Goal: Communication & Community: Answer question/provide support

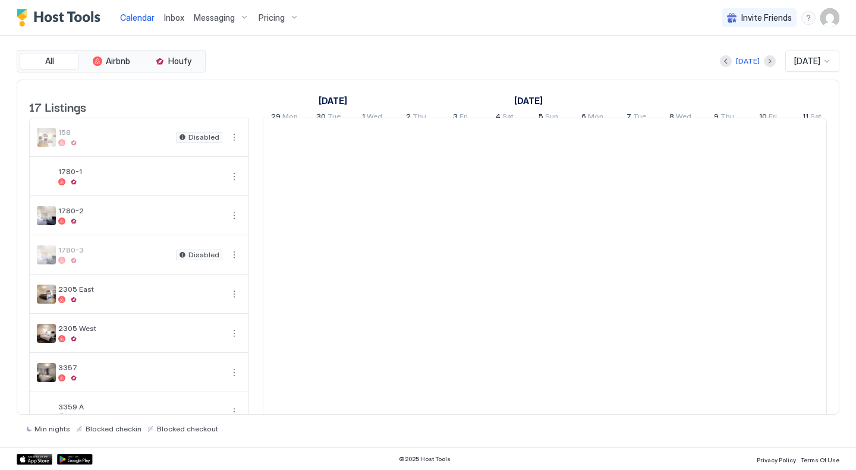
scroll to position [0, 660]
click at [166, 19] on span "Inbox" at bounding box center [174, 17] width 20 height 10
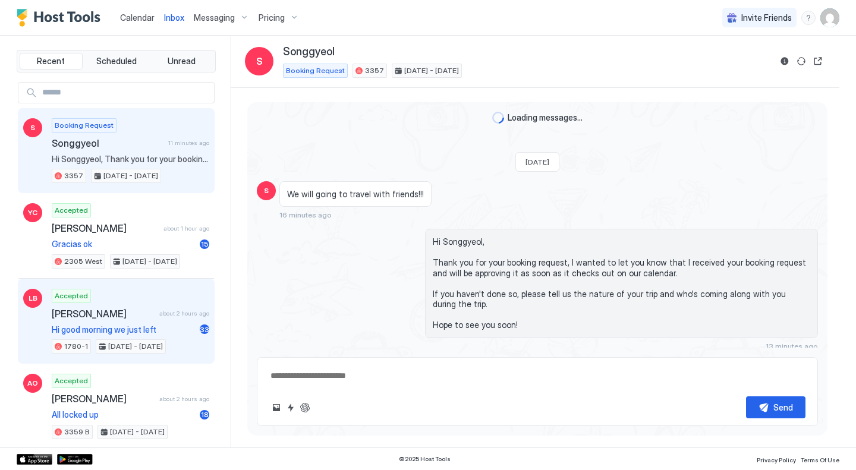
scroll to position [155, 0]
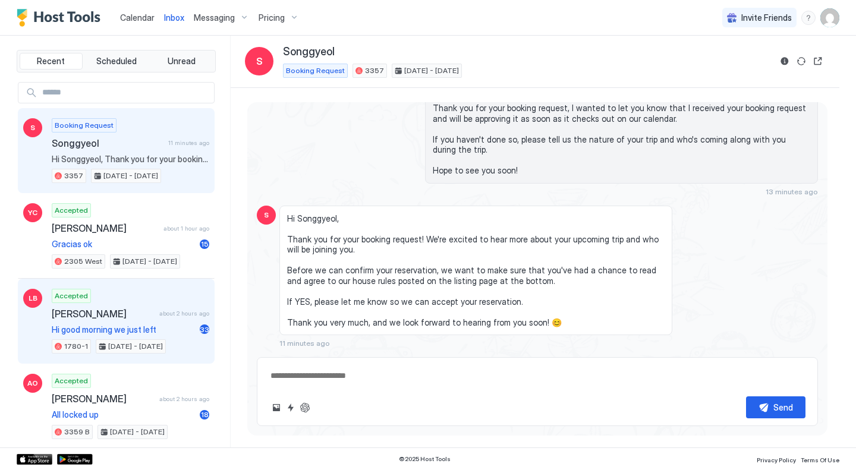
click at [147, 323] on div "Accepted [PERSON_NAME] about 2 hours ago Hi good morning we just left 33 1780-1…" at bounding box center [131, 321] width 158 height 65
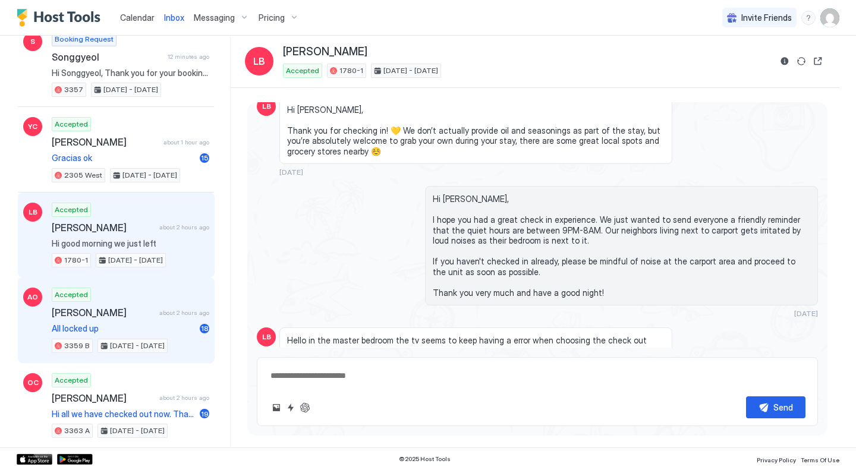
scroll to position [119, 0]
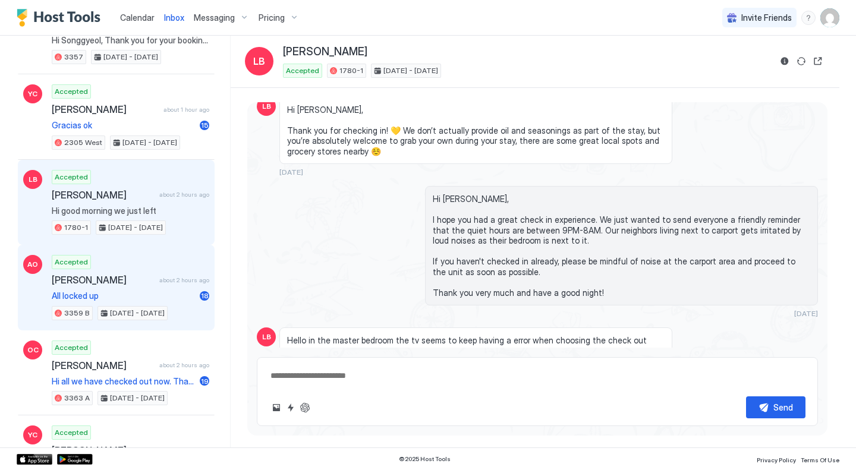
click at [171, 277] on span "about 2 hours ago" at bounding box center [184, 280] width 50 height 8
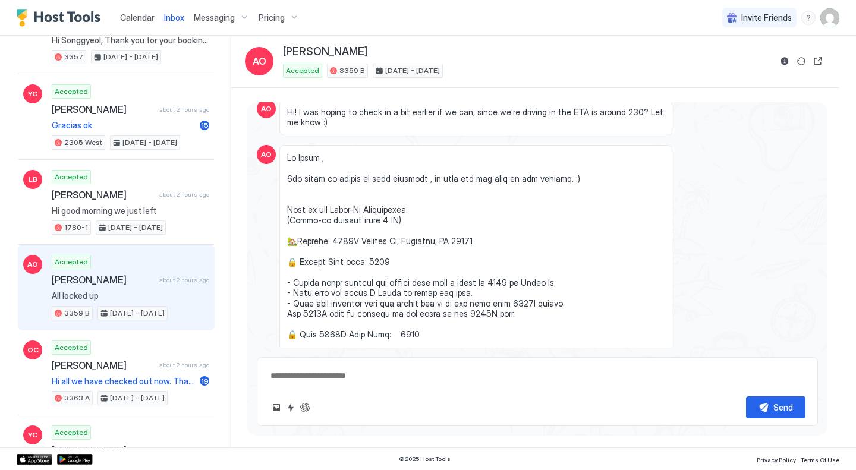
scroll to position [1229, 0]
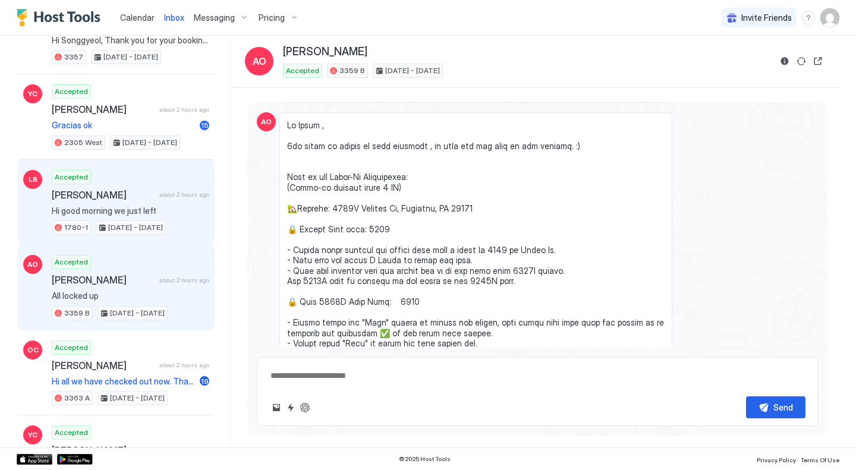
click at [158, 207] on span "Hi good morning we just left" at bounding box center [131, 211] width 158 height 11
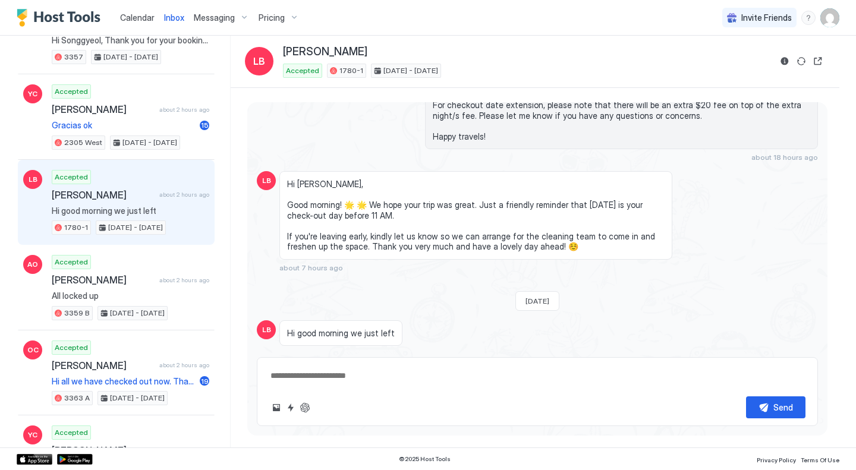
scroll to position [1810, 0]
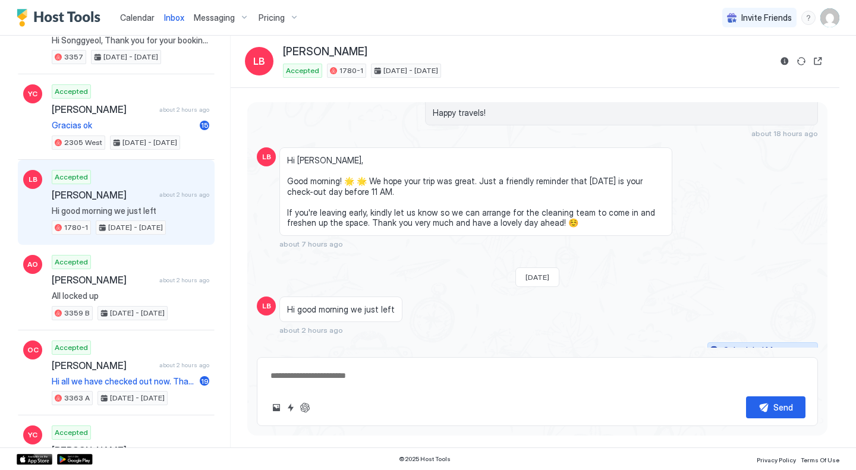
click at [753, 344] on div "Scheduled Messages" at bounding box center [763, 350] width 81 height 12
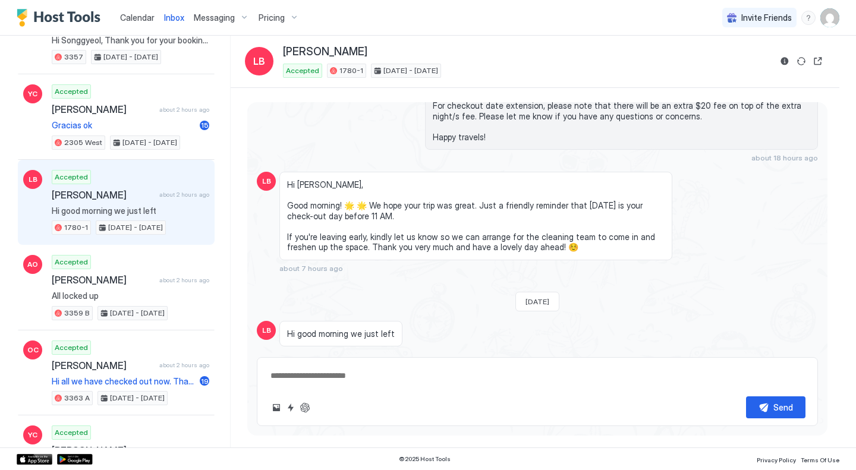
scroll to position [1857, 0]
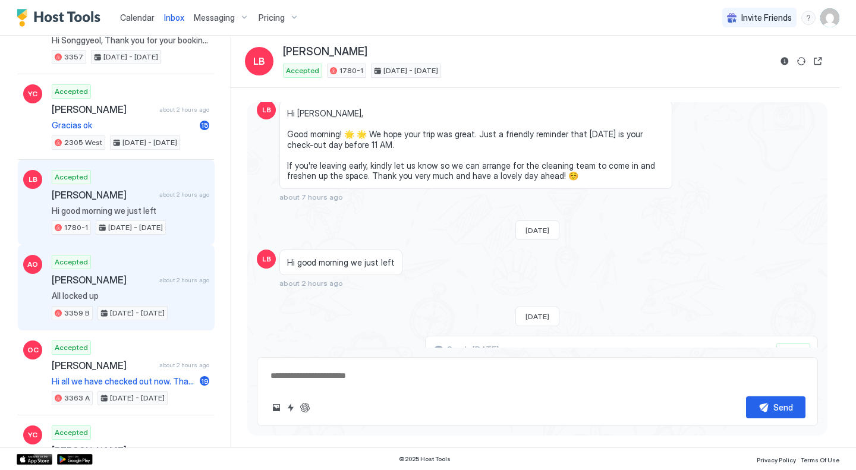
click at [125, 287] on div "Accepted [PERSON_NAME] about 2 hours ago All locked up 3359 B [DATE] - [DATE]" at bounding box center [131, 287] width 158 height 65
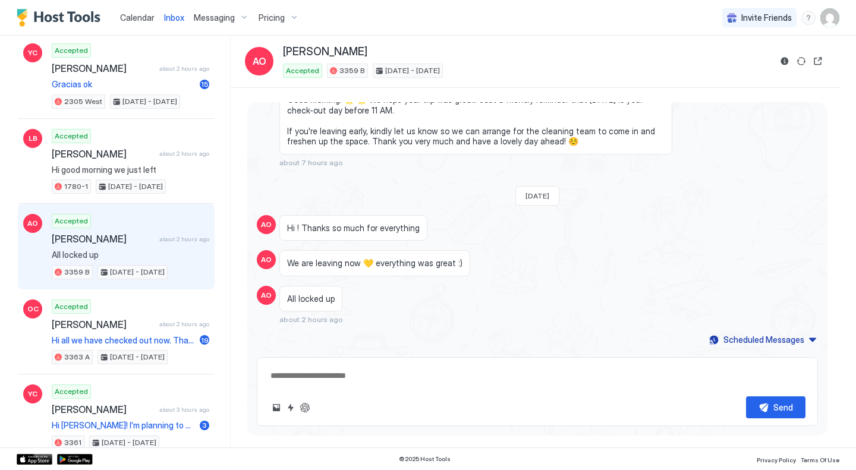
scroll to position [178, 0]
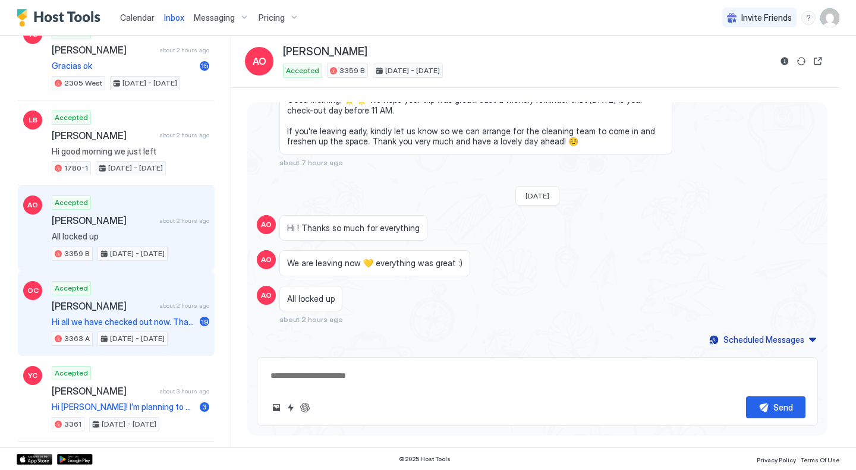
click at [130, 307] on span "[PERSON_NAME]" at bounding box center [103, 306] width 103 height 12
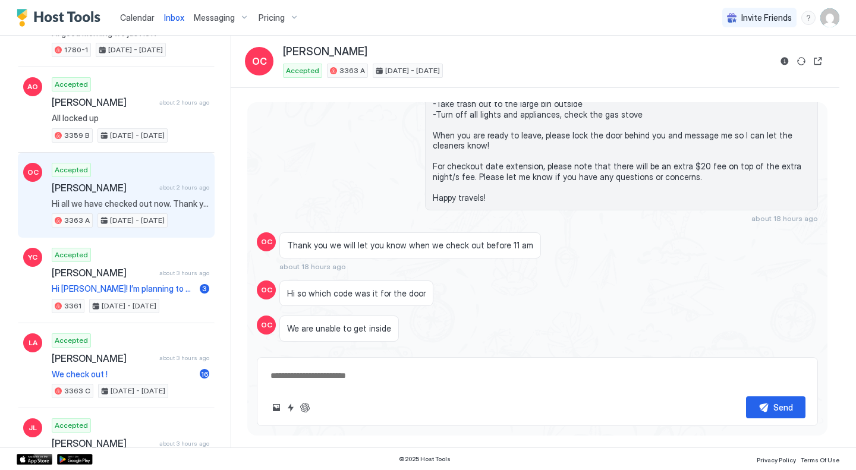
scroll to position [297, 0]
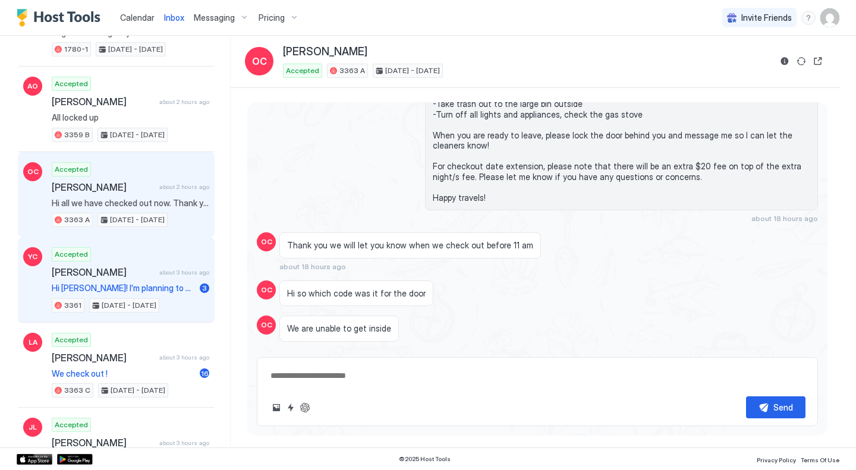
click at [130, 278] on span "[PERSON_NAME]" at bounding box center [103, 272] width 103 height 12
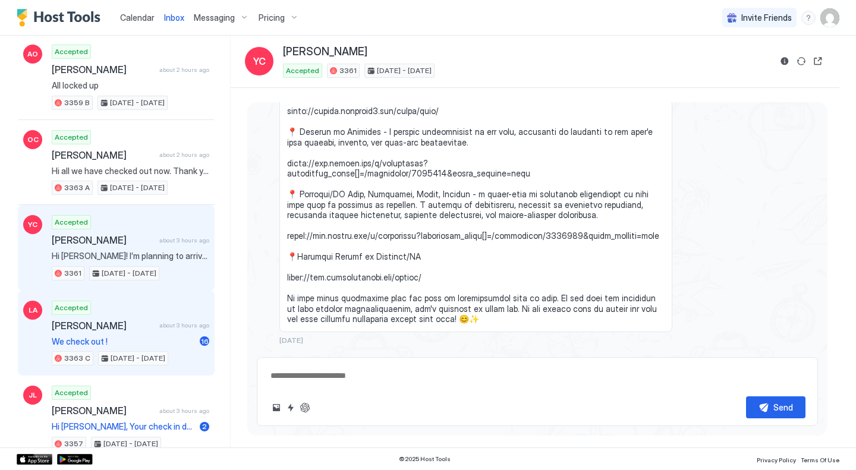
scroll to position [357, 0]
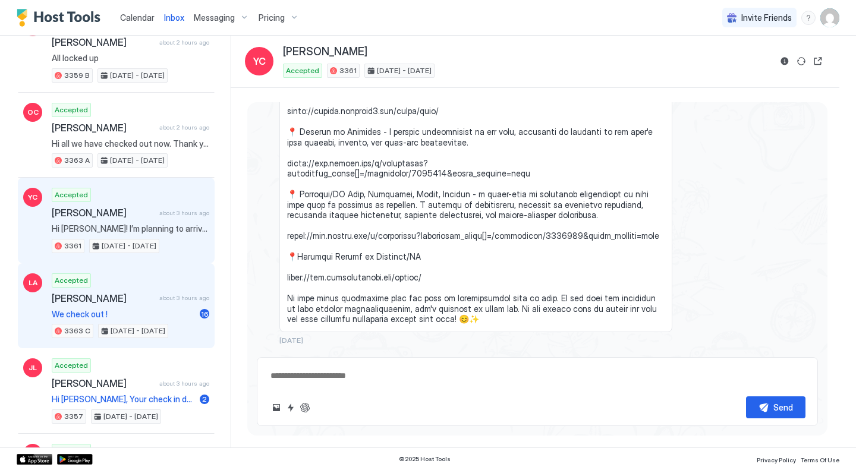
click at [150, 301] on div "[PERSON_NAME] about 3 hours ago" at bounding box center [131, 298] width 158 height 12
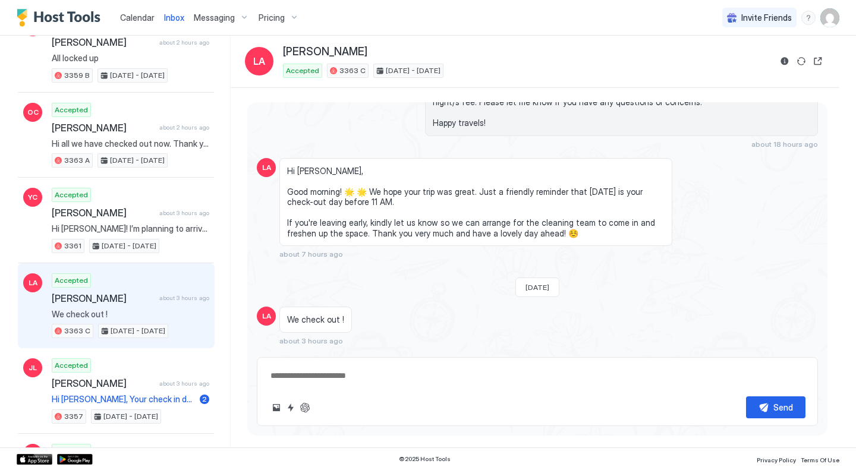
click at [774, 353] on button "Scheduled Messages" at bounding box center [762, 361] width 111 height 16
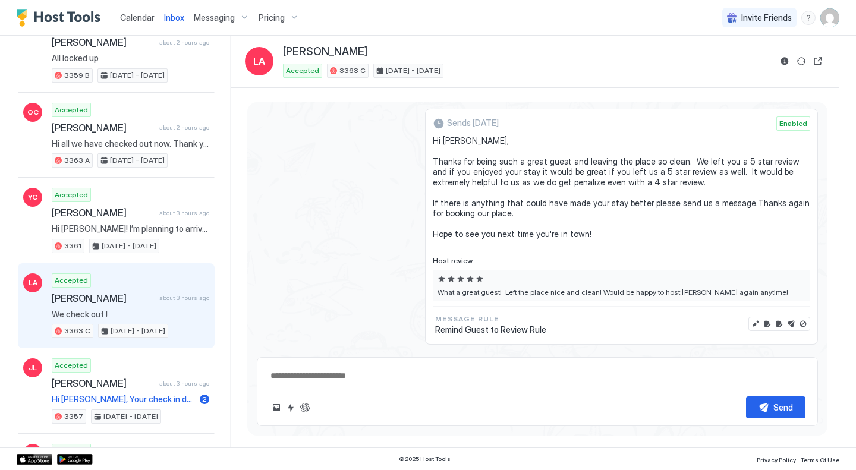
click at [774, 353] on button "Scheduled Messages" at bounding box center [762, 361] width 111 height 16
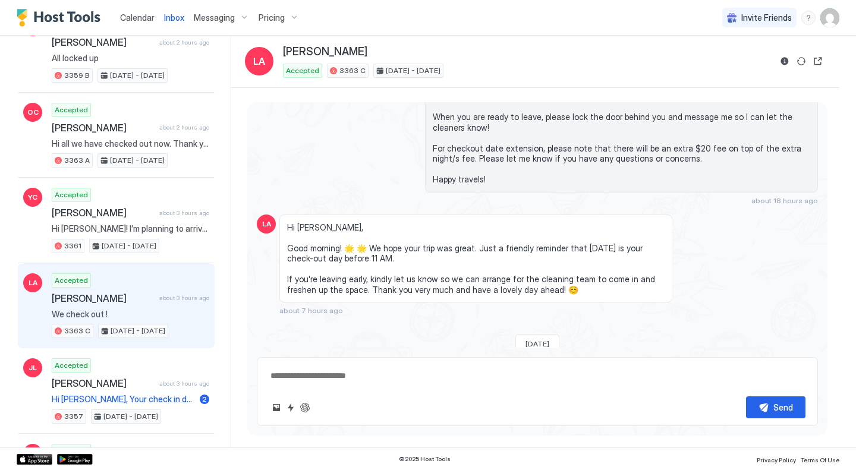
scroll to position [2377, 0]
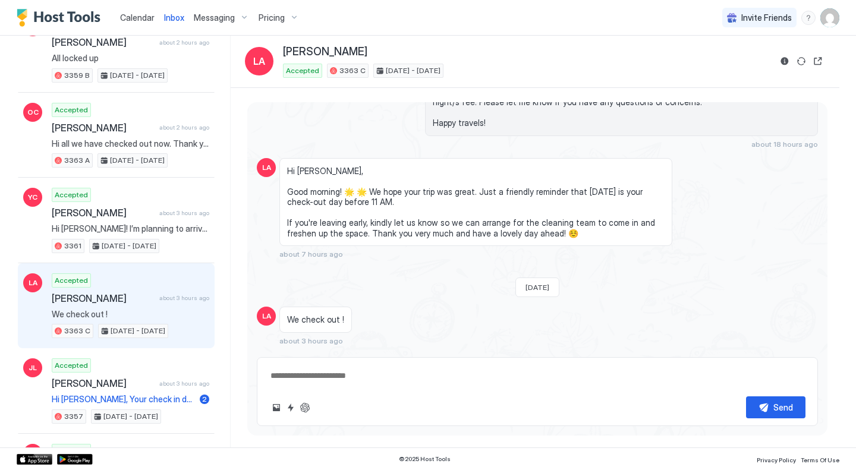
click at [723, 355] on div "Scheduled Messages" at bounding box center [763, 361] width 81 height 12
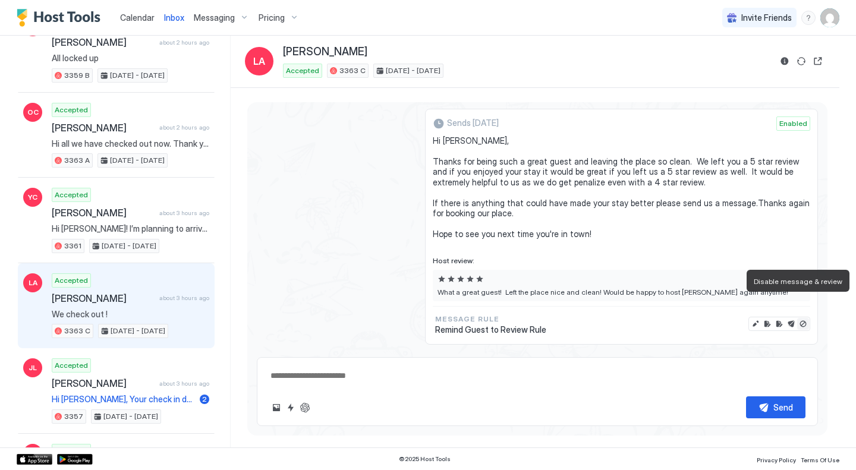
click at [797, 318] on button "Disable message & review" at bounding box center [803, 324] width 12 height 12
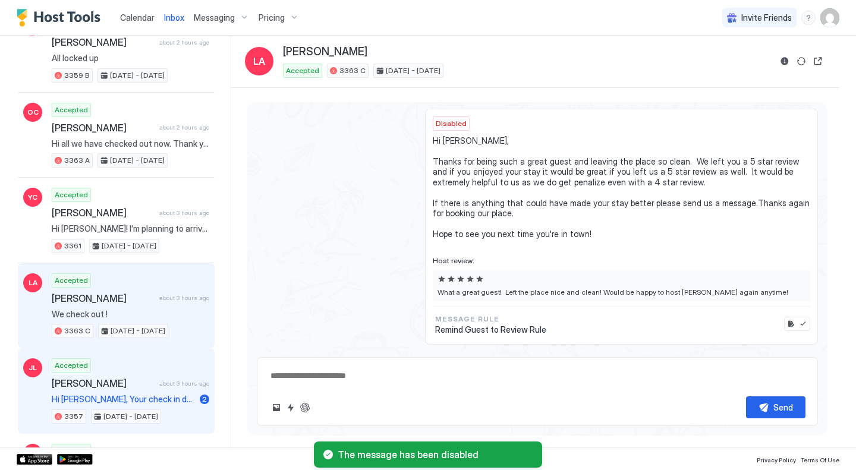
click at [174, 360] on div "Accepted [PERSON_NAME] about 3 hours ago Hi [PERSON_NAME], Your check in date i…" at bounding box center [131, 390] width 158 height 65
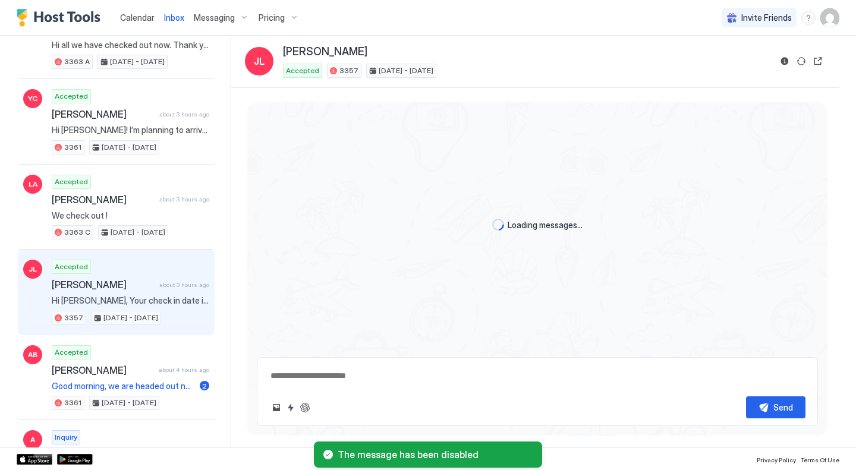
scroll to position [535, 0]
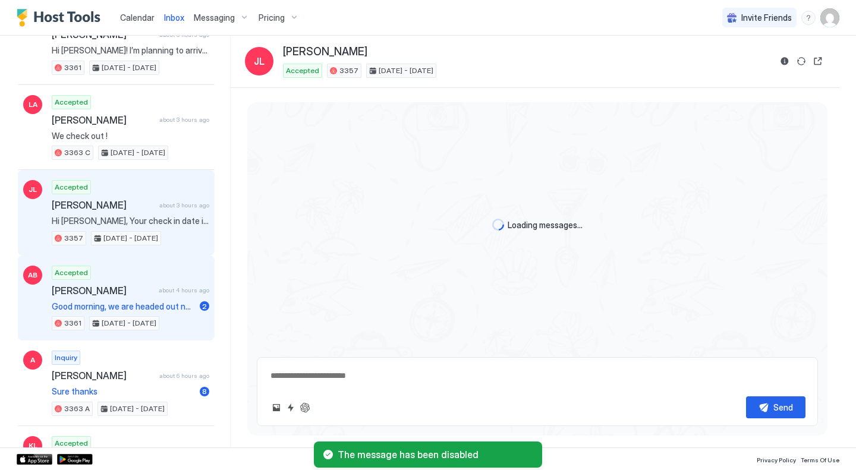
click at [158, 303] on span "Good morning, we are headed out now! Thank you so much for letting us stay!" at bounding box center [123, 306] width 143 height 11
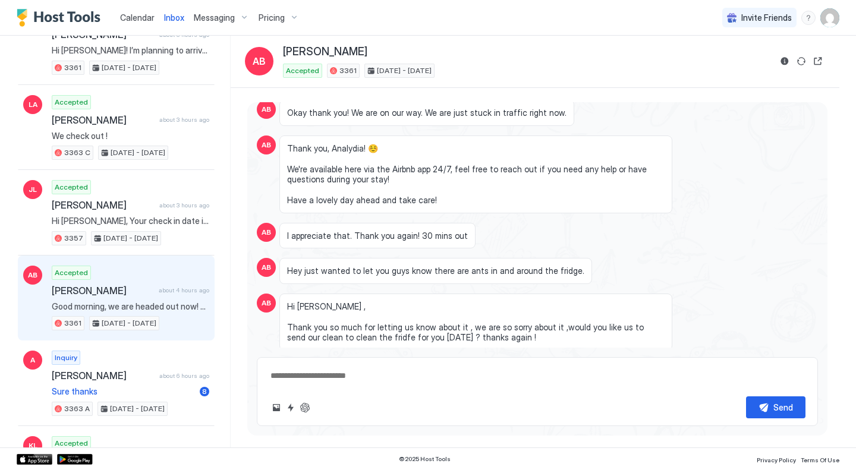
scroll to position [1805, 0]
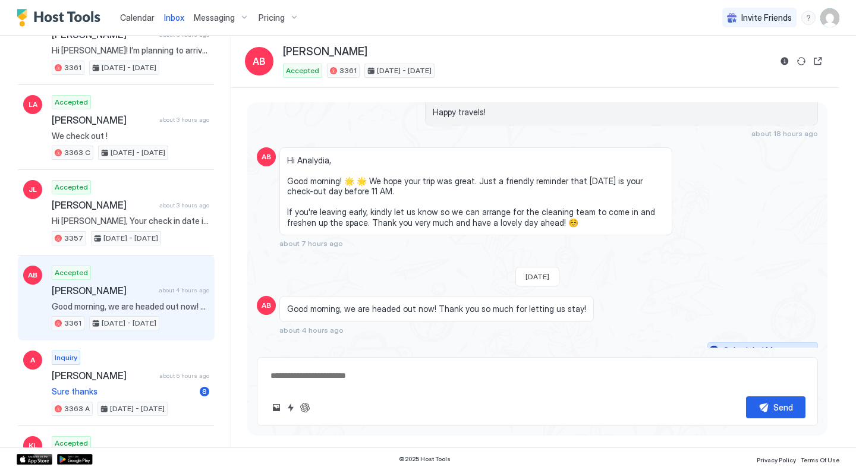
click at [713, 342] on button "Scheduled Messages" at bounding box center [762, 350] width 111 height 16
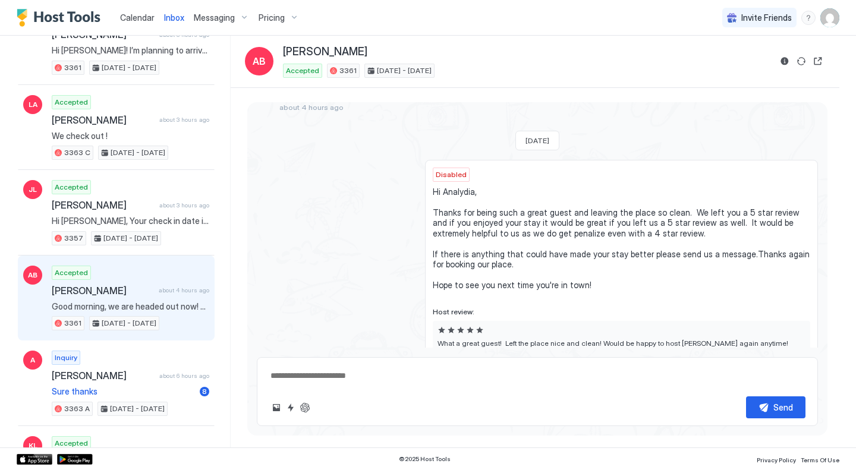
scroll to position [2684, 0]
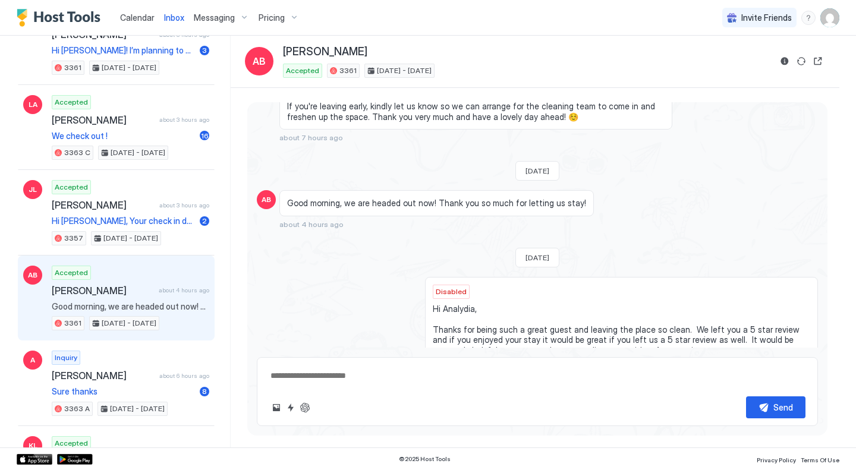
type textarea "*"
